Goal: Obtain resource: Download file/media

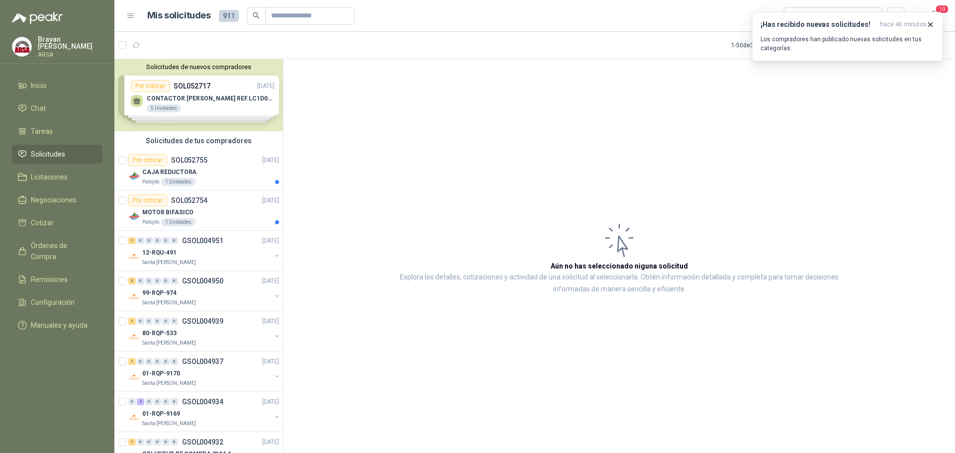
click at [231, 200] on div "Por cotizar SOL052754 [DATE]" at bounding box center [203, 201] width 151 height 12
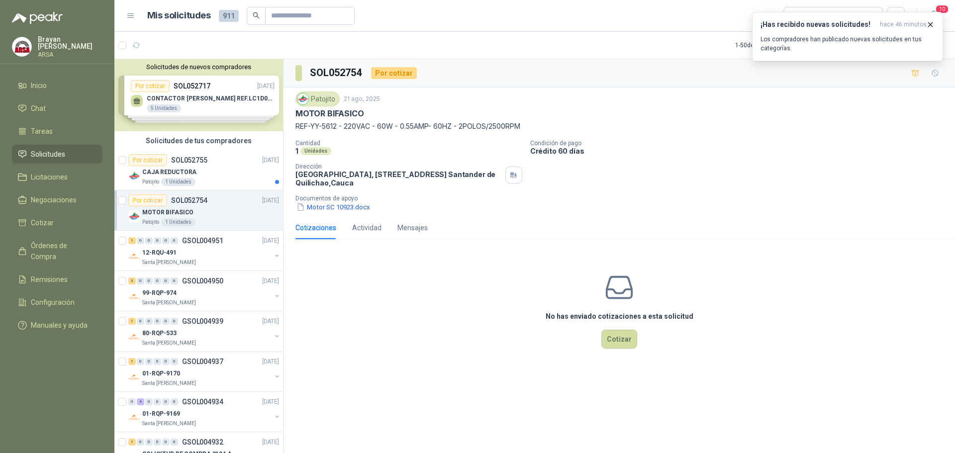
click at [385, 281] on div "No has enviado cotizaciones a esta solicitud Cotizar" at bounding box center [620, 310] width 672 height 127
click at [341, 209] on button "Motor SC 10923.docx" at bounding box center [334, 207] width 76 height 10
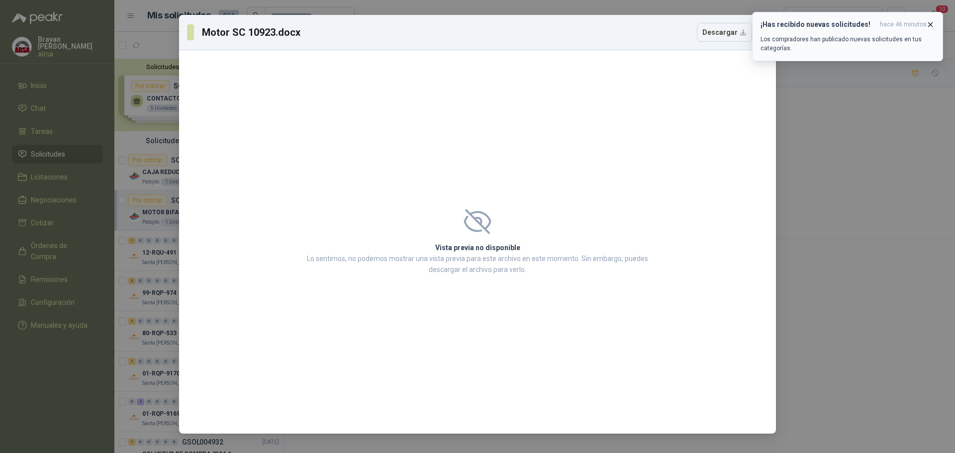
click at [933, 23] on icon "button" at bounding box center [930, 24] width 8 height 8
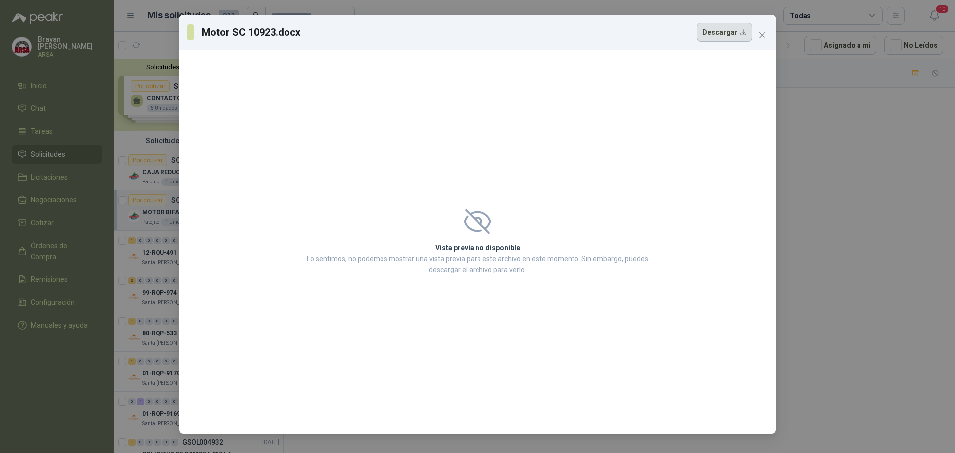
click at [732, 33] on button "Descargar" at bounding box center [724, 32] width 55 height 19
click at [760, 35] on icon "close" at bounding box center [762, 35] width 8 height 8
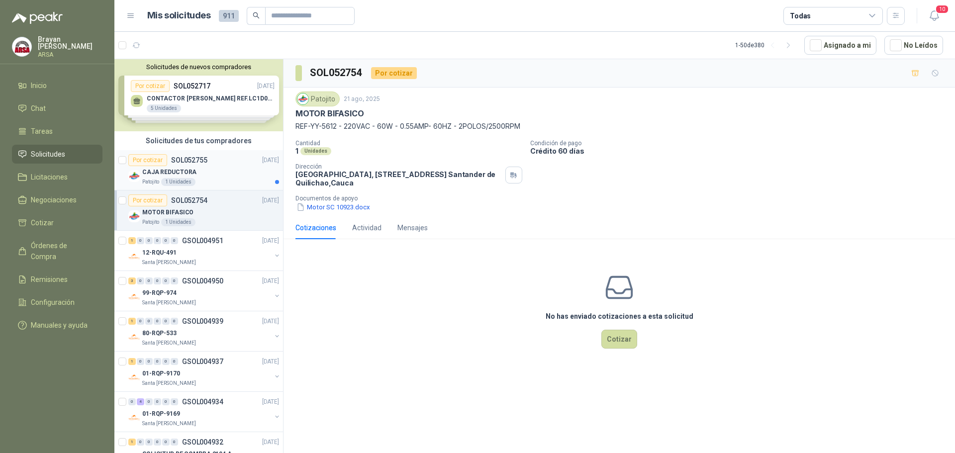
click at [218, 171] on div "CAJA REDUCTORA" at bounding box center [210, 172] width 137 height 12
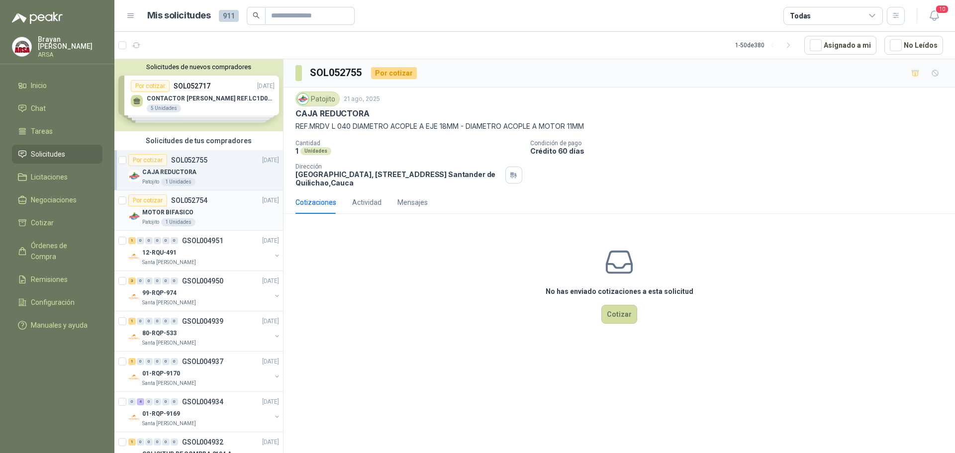
click at [213, 214] on div "MOTOR BIFASICO" at bounding box center [210, 212] width 137 height 12
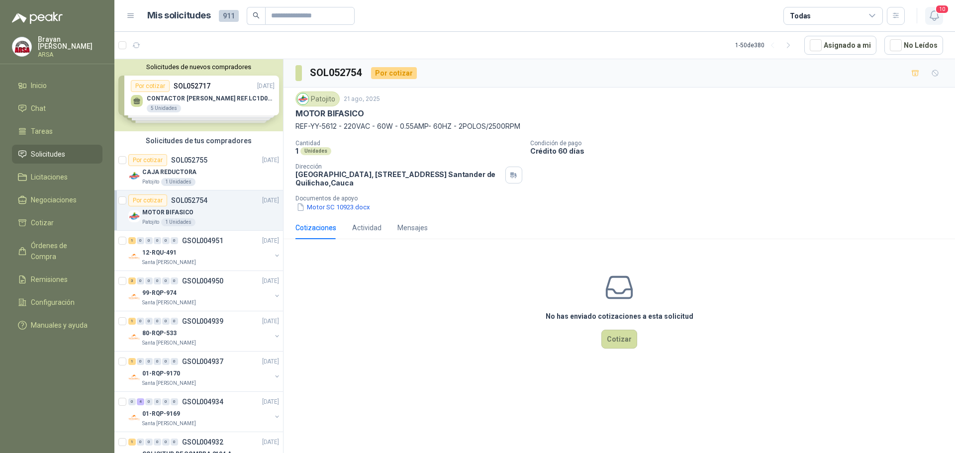
click at [936, 9] on span "10" at bounding box center [942, 8] width 14 height 9
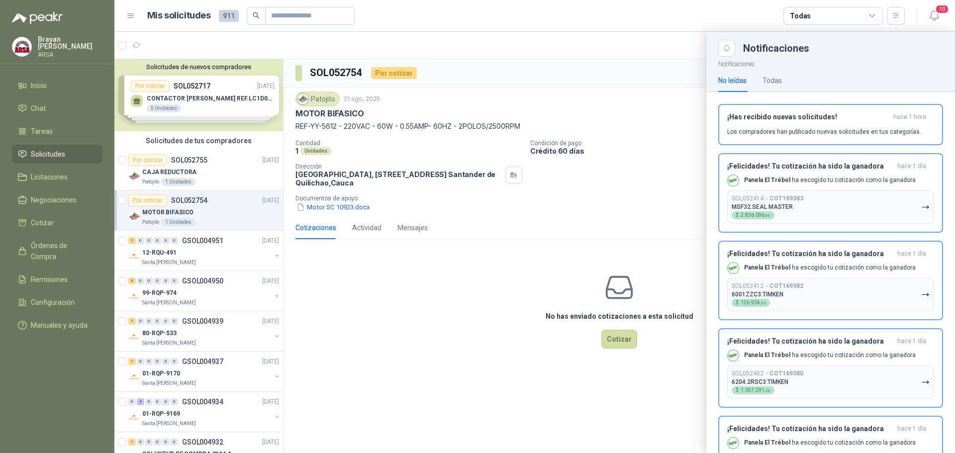
click at [678, 123] on div at bounding box center [534, 242] width 841 height 421
